Goal: Obtain resource: Download file/media

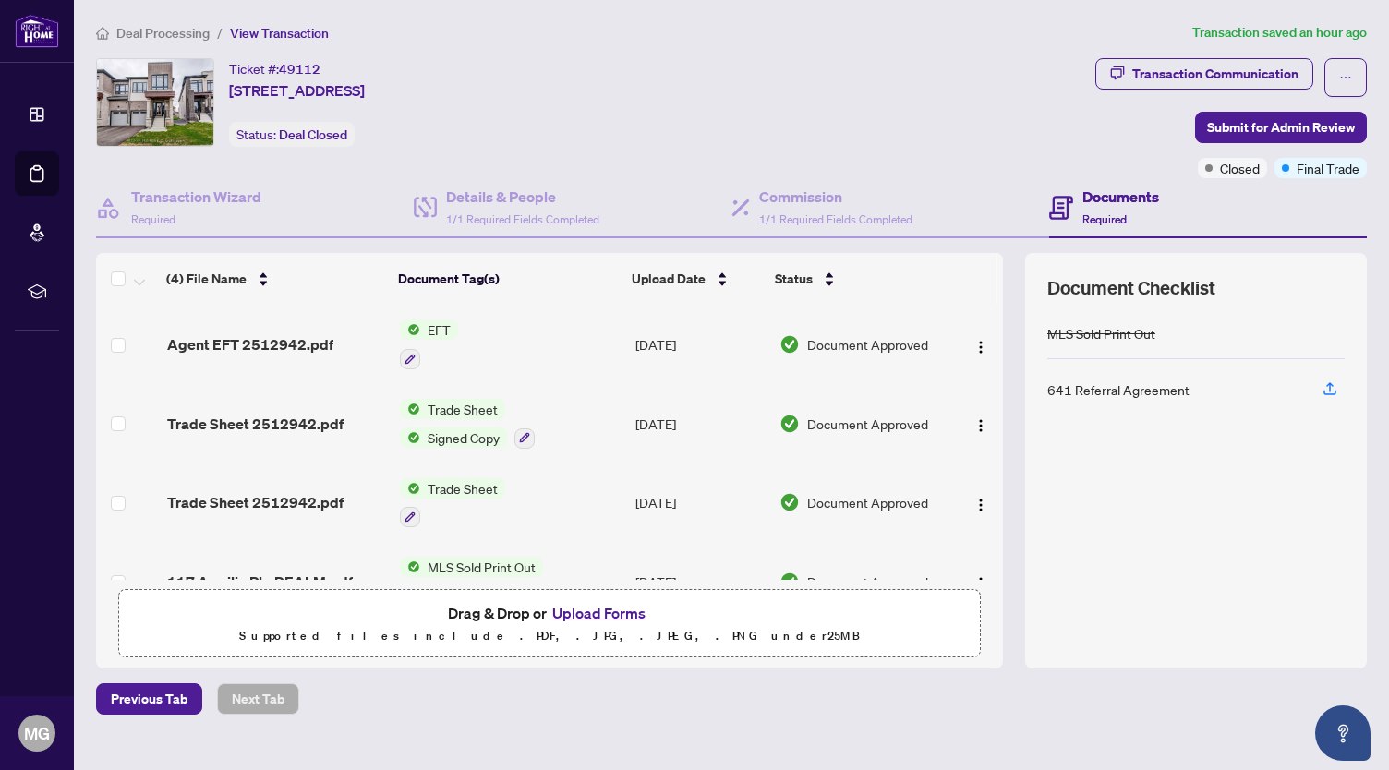
click at [429, 332] on span "EFT" at bounding box center [439, 330] width 38 height 20
click at [353, 416] on span "EFT" at bounding box center [361, 418] width 38 height 20
